Goal: Task Accomplishment & Management: Manage account settings

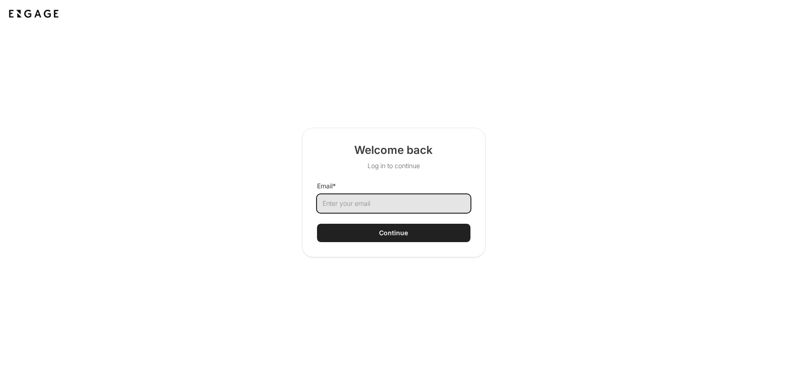
click at [344, 201] on input "Email *" at bounding box center [394, 203] width 154 height 18
type input "brad@arborxr.com"
click at [376, 247] on div "Welcome back Log in to continue Email * brad@arborxr.com Continue" at bounding box center [394, 193] width 184 height 130
click at [378, 234] on button "Continue" at bounding box center [394, 233] width 154 height 18
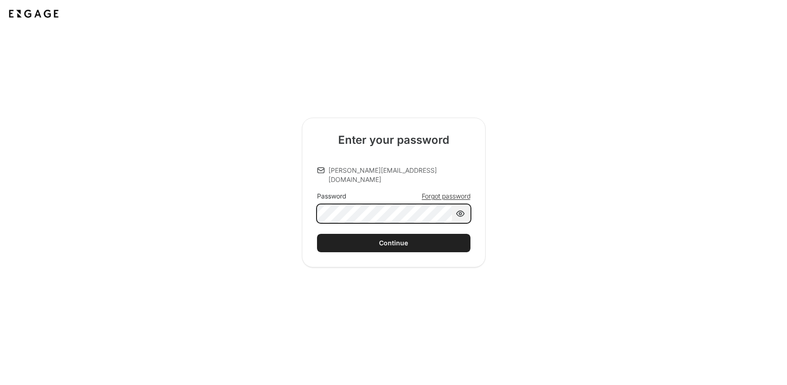
click at [317, 234] on button "Continue" at bounding box center [394, 243] width 154 height 18
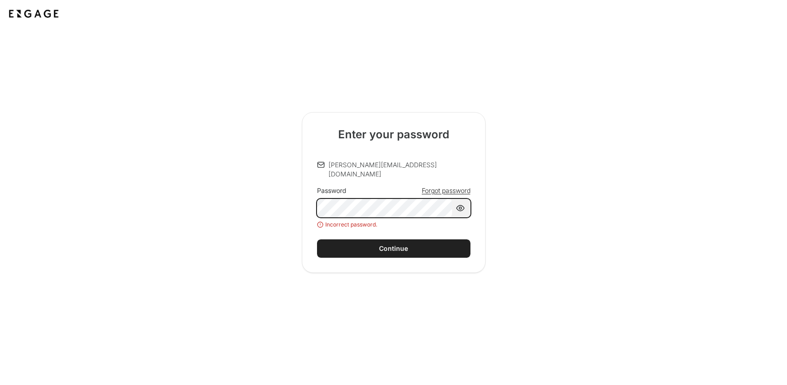
click at [317, 239] on button "Continue" at bounding box center [394, 248] width 154 height 18
click at [453, 205] on div at bounding box center [394, 208] width 154 height 18
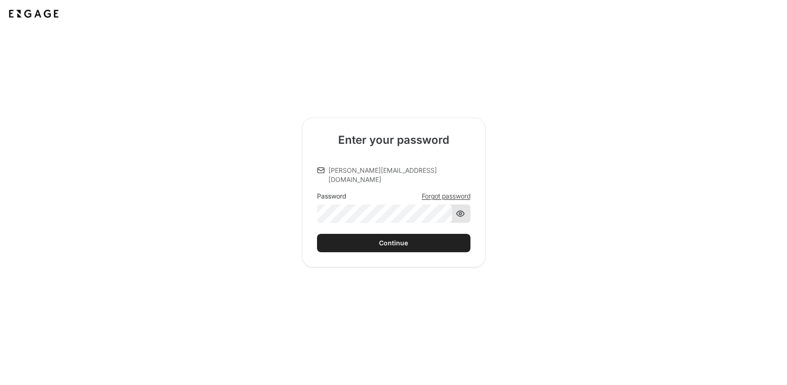
click at [461, 205] on div at bounding box center [460, 214] width 9 height 18
click at [462, 209] on icon at bounding box center [460, 213] width 9 height 9
click at [395, 219] on div "brad@arborxr.com Password Forgot password Continue" at bounding box center [394, 209] width 154 height 86
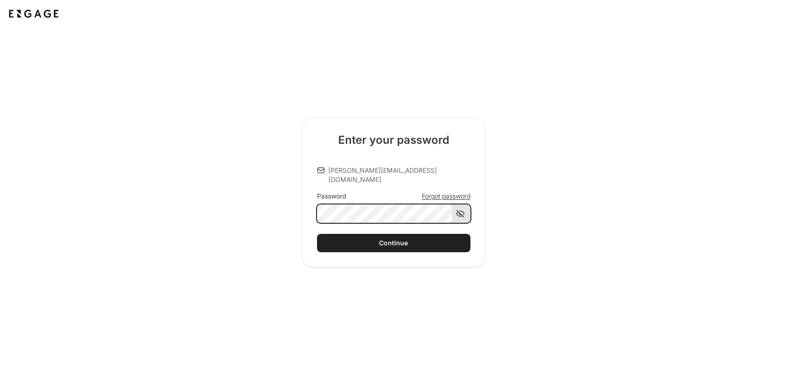
click at [317, 234] on button "Continue" at bounding box center [394, 243] width 154 height 18
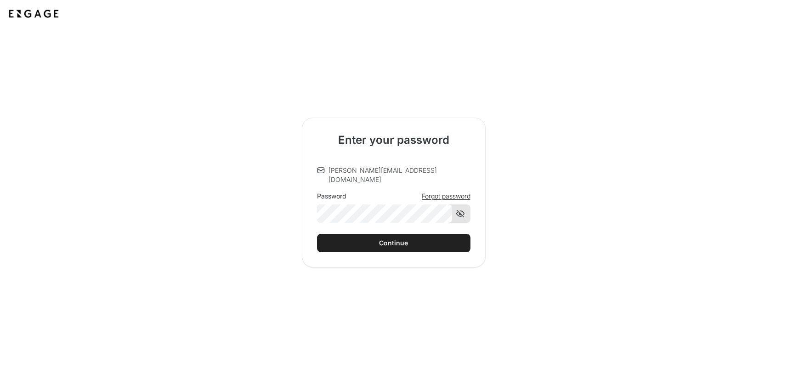
click at [422, 182] on div "brad@arborxr.com Password Forgot password" at bounding box center [394, 194] width 154 height 57
click at [433, 192] on span "Forgot password" at bounding box center [446, 196] width 49 height 9
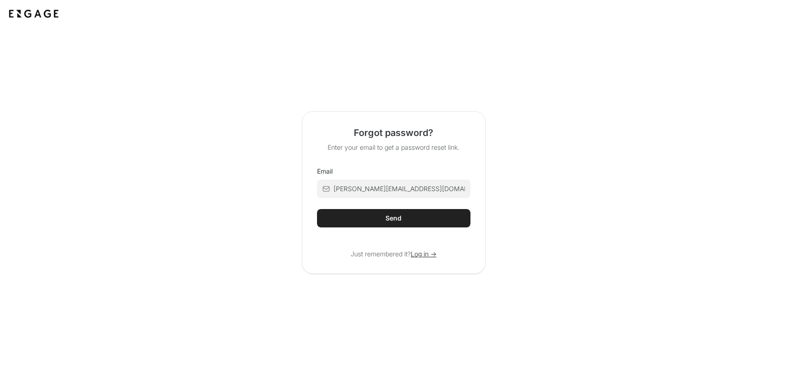
click at [384, 213] on html "Forgot password? Enter your email to get a password reset link. Email brad@arbo…" at bounding box center [393, 192] width 787 height 385
click at [404, 226] on button "Send" at bounding box center [394, 218] width 154 height 18
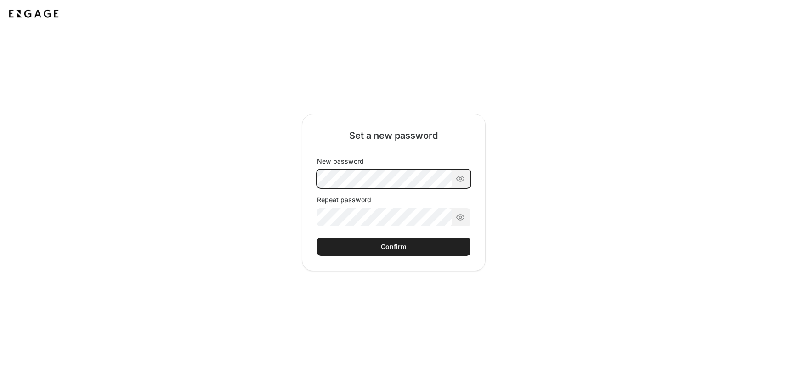
click at [364, 180] on div "New password Repeat password" at bounding box center [394, 192] width 154 height 70
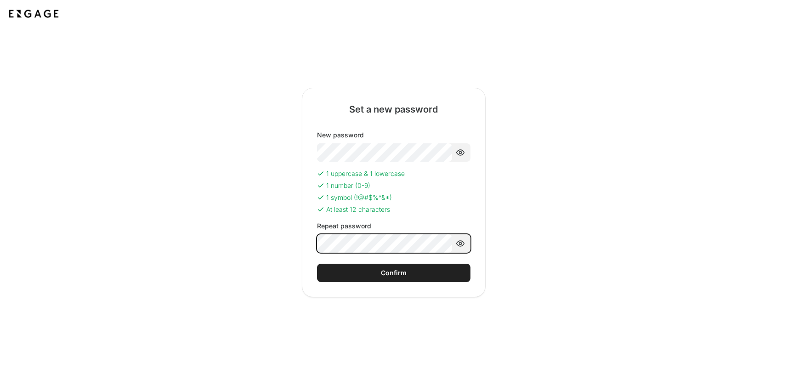
click at [317, 264] on button "Confirm" at bounding box center [394, 273] width 154 height 18
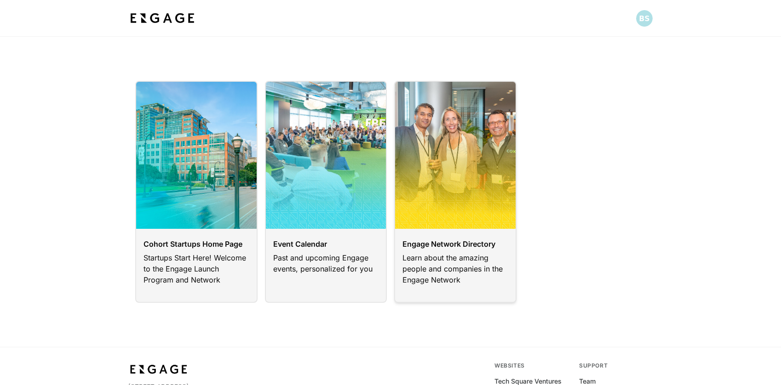
click at [483, 270] on link at bounding box center [455, 192] width 122 height 222
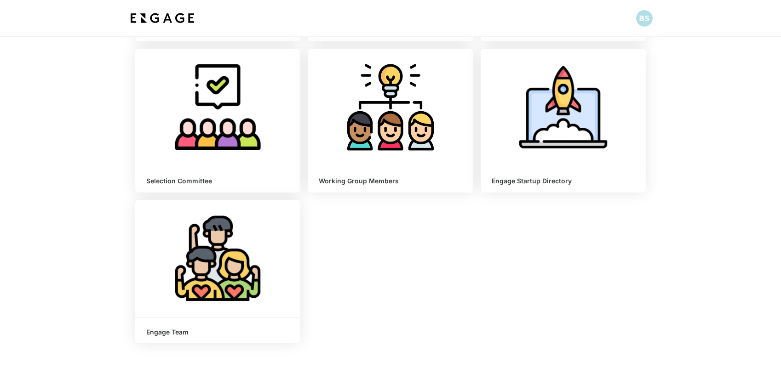
scroll to position [242, 0]
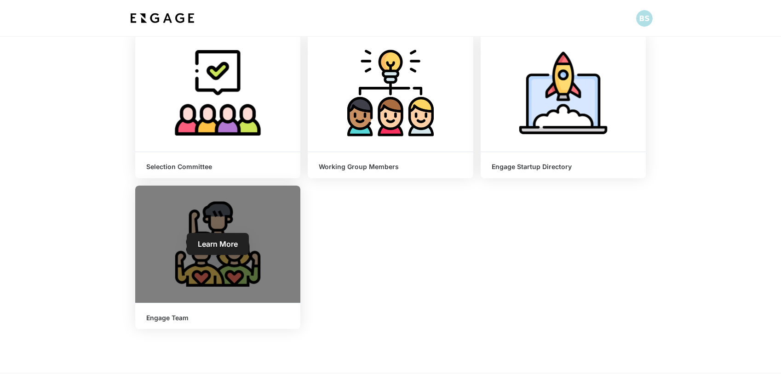
click at [214, 228] on div "Learn More" at bounding box center [217, 244] width 165 height 117
click at [205, 244] on span "Learn More" at bounding box center [218, 243] width 40 height 9
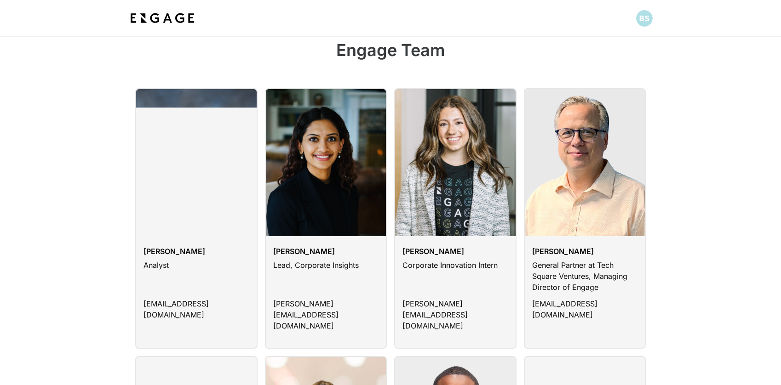
scroll to position [266, 0]
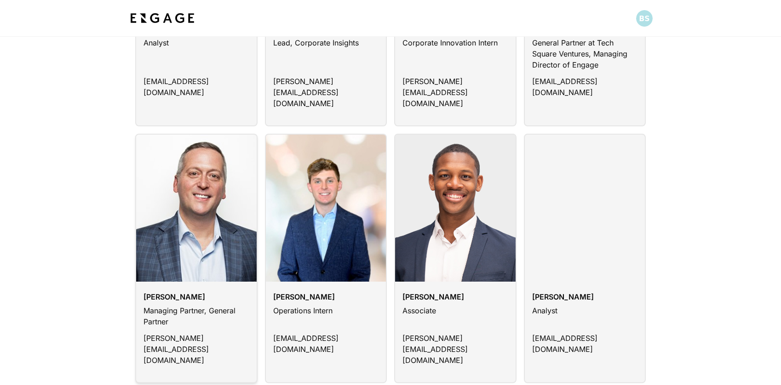
click at [153, 327] on link at bounding box center [196, 259] width 122 height 250
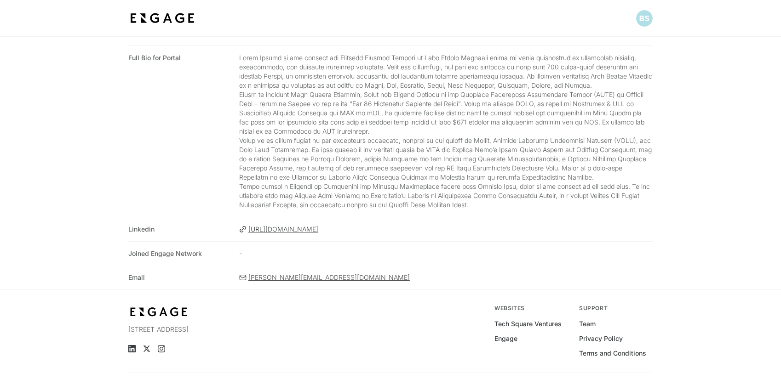
scroll to position [286, 0]
